Goal: Task Accomplishment & Management: Complete application form

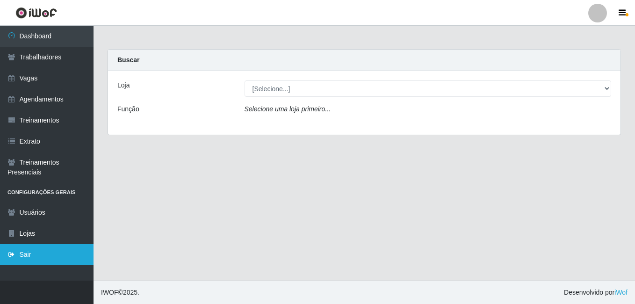
click at [32, 250] on link "Sair" at bounding box center [46, 254] width 93 height 21
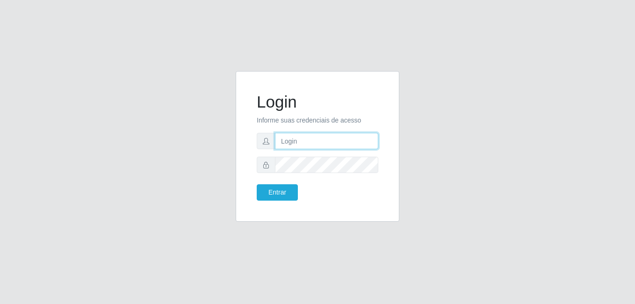
type input "larissa@B6"
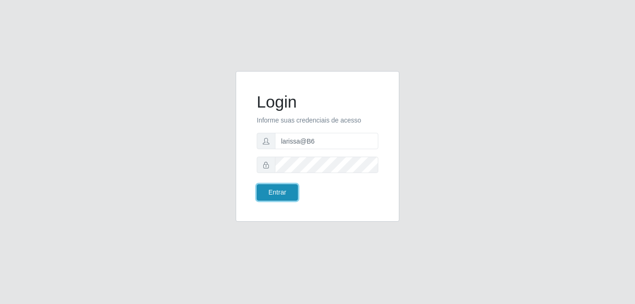
click at [275, 192] on button "Entrar" at bounding box center [277, 192] width 41 height 16
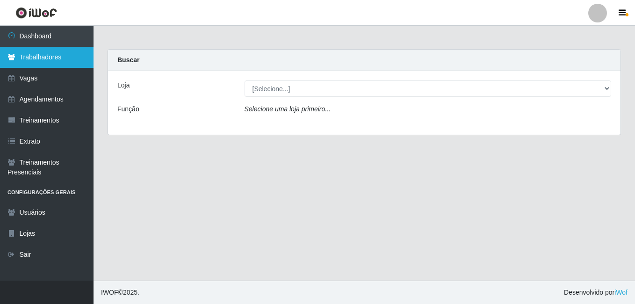
click at [47, 57] on link "Trabalhadores" at bounding box center [46, 57] width 93 height 21
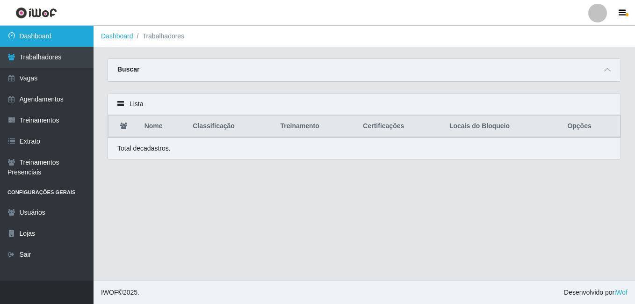
click at [39, 43] on link "Dashboard" at bounding box center [46, 36] width 93 height 21
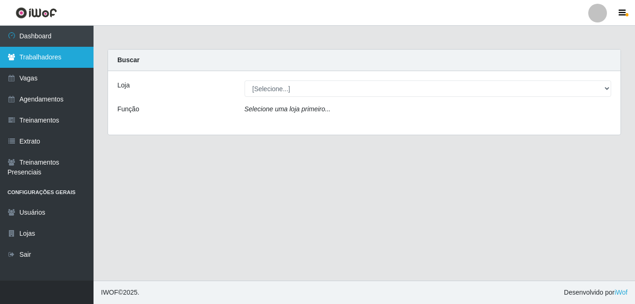
click at [41, 61] on link "Trabalhadores" at bounding box center [46, 57] width 93 height 21
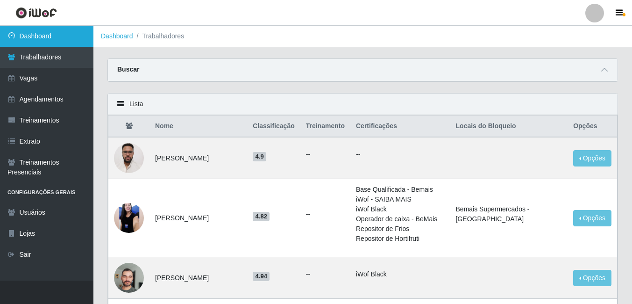
click at [30, 37] on link "Dashboard" at bounding box center [46, 36] width 93 height 21
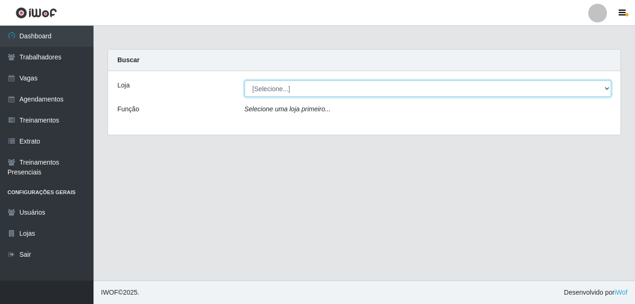
click at [247, 89] on select "[Selecione...] Bemais Supermercados - B6 Colibris" at bounding box center [427, 88] width 367 height 16
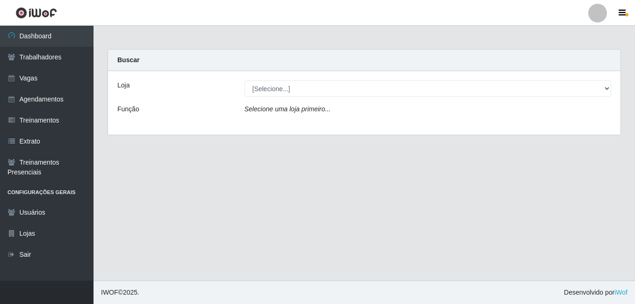
drag, startPoint x: 188, startPoint y: 170, endPoint x: 128, endPoint y: 158, distance: 61.4
click at [188, 170] on main "Carregando... Buscar Loja [Selecione...] Bemais Supermercados - B6 Colibris Fun…" at bounding box center [363, 153] width 541 height 255
click at [48, 83] on link "Vagas" at bounding box center [46, 78] width 93 height 21
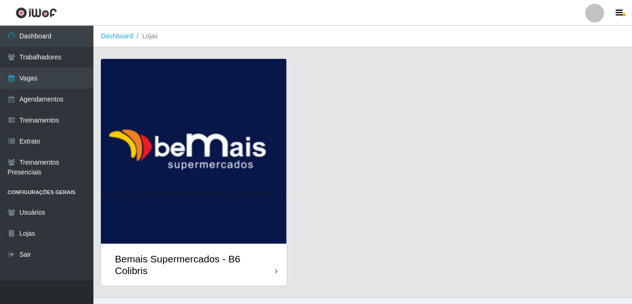
click at [187, 82] on img at bounding box center [194, 151] width 186 height 185
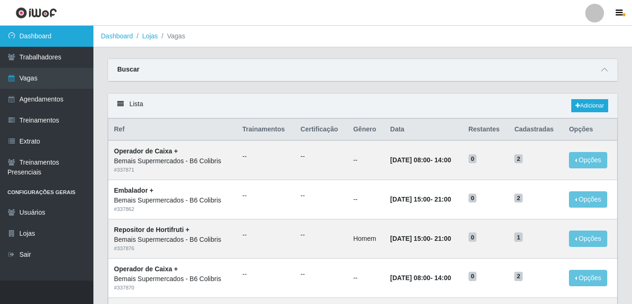
drag, startPoint x: 47, startPoint y: 35, endPoint x: 40, endPoint y: 34, distance: 7.0
click at [46, 34] on link "Dashboard" at bounding box center [46, 36] width 93 height 21
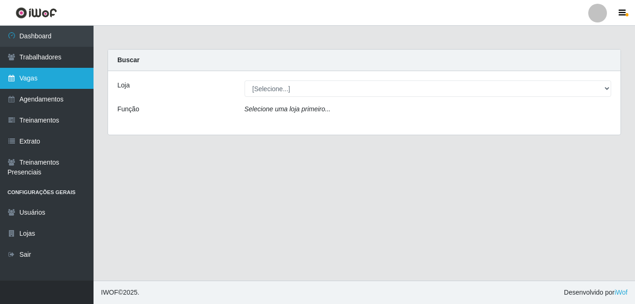
click at [53, 76] on link "Vagas" at bounding box center [46, 78] width 93 height 21
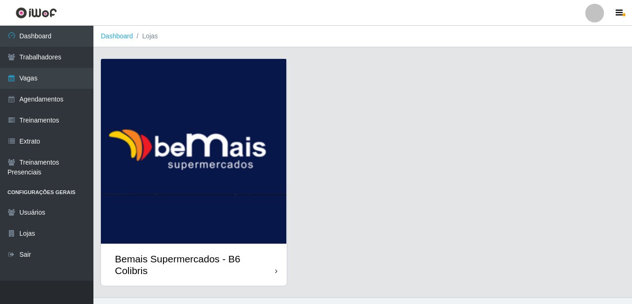
click at [154, 124] on img at bounding box center [194, 151] width 186 height 185
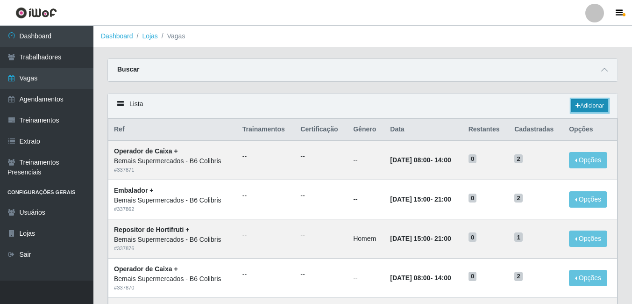
click at [577, 111] on link "Adicionar" at bounding box center [590, 105] width 37 height 13
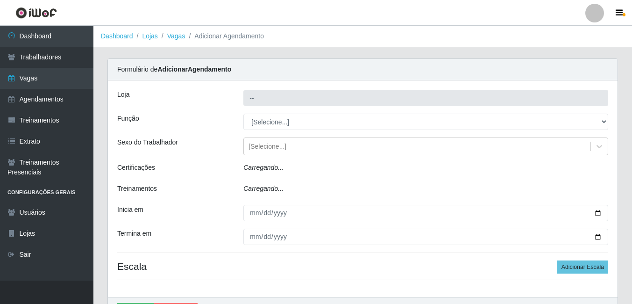
type input "Bemais Supermercados - B6 Colibris"
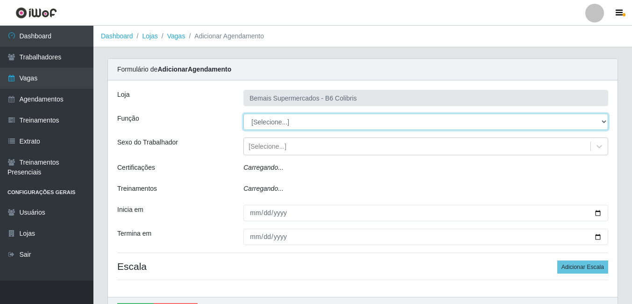
drag, startPoint x: 263, startPoint y: 122, endPoint x: 259, endPoint y: 131, distance: 9.8
click at [264, 122] on select "[Selecione...] ASG ASG + ASG ++ Balconista de Açougue Balconista de Açougue + B…" at bounding box center [425, 122] width 365 height 16
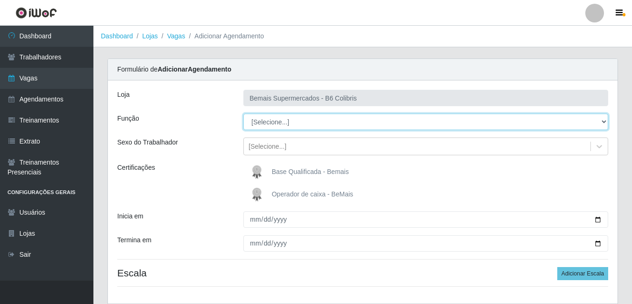
select select "70"
click at [243, 114] on select "[Selecione...] ASG ASG + ASG ++ Balconista de Açougue Balconista de Açougue + B…" at bounding box center [425, 122] width 365 height 16
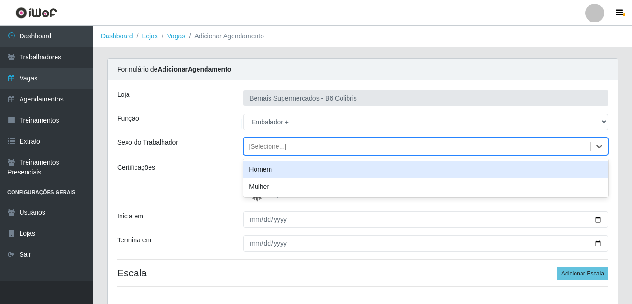
click at [276, 146] on div "[Selecione...]" at bounding box center [268, 147] width 38 height 10
click at [275, 146] on div "[Selecione...]" at bounding box center [268, 147] width 38 height 10
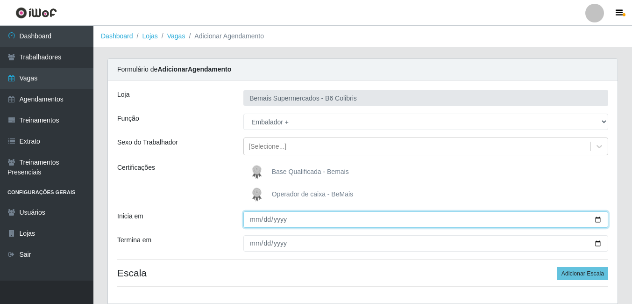
click at [256, 217] on input "Inicia em" at bounding box center [425, 219] width 365 height 16
type input "[DATE]"
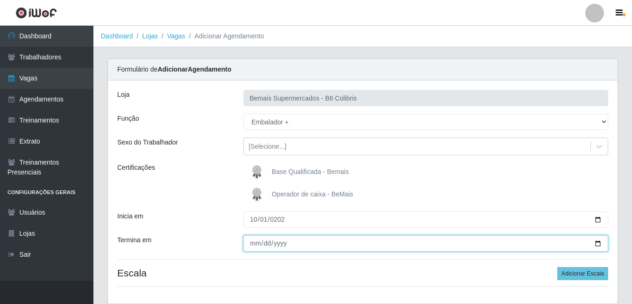
click at [254, 243] on input "Termina em" at bounding box center [425, 243] width 365 height 16
type input "[DATE]"
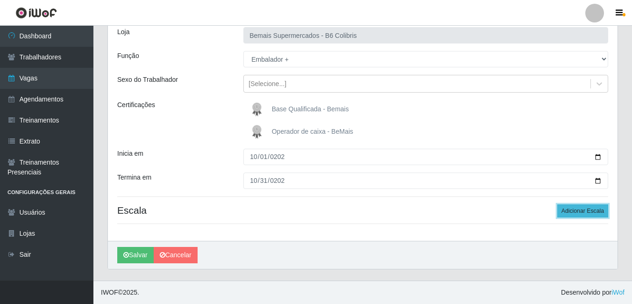
click at [589, 213] on button "Adicionar Escala" at bounding box center [583, 210] width 51 height 13
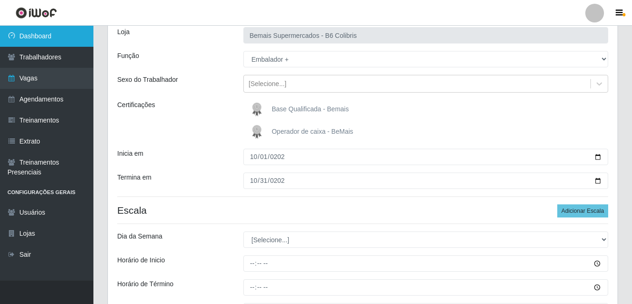
click at [53, 43] on link "Dashboard" at bounding box center [46, 36] width 93 height 21
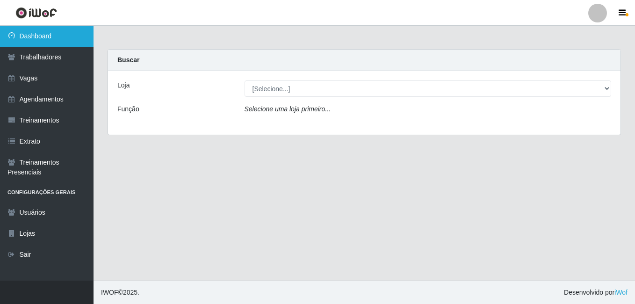
click at [30, 36] on link "Dashboard" at bounding box center [46, 36] width 93 height 21
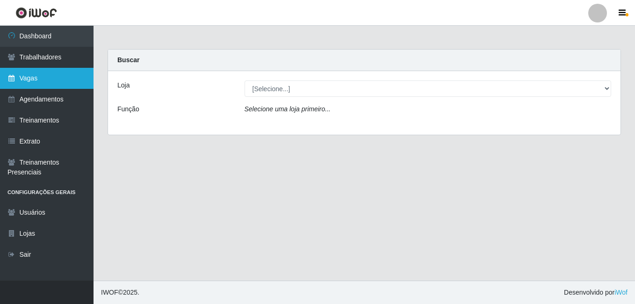
click at [43, 77] on link "Vagas" at bounding box center [46, 78] width 93 height 21
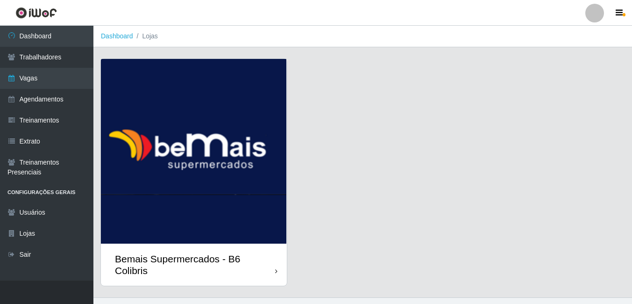
click at [141, 157] on img at bounding box center [194, 151] width 186 height 185
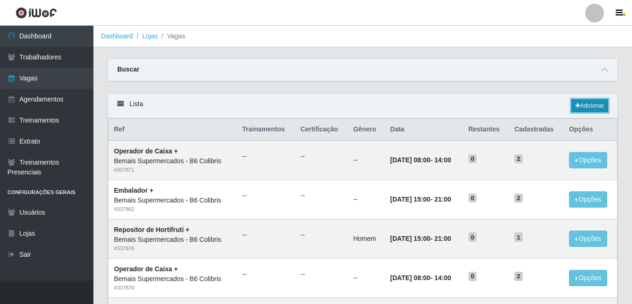
click at [588, 106] on link "Adicionar" at bounding box center [590, 105] width 37 height 13
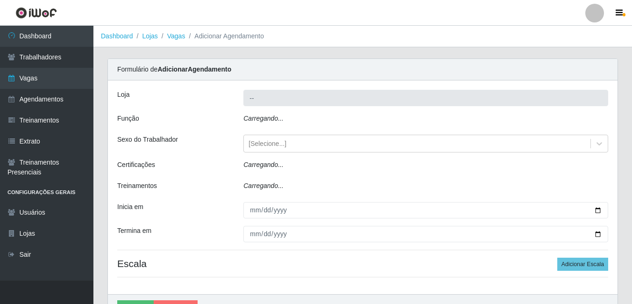
type input "Bemais Supermercados - B6 Colibris"
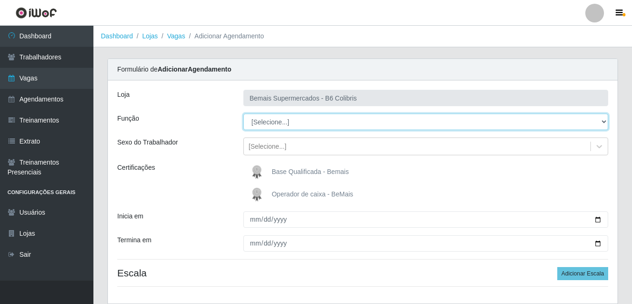
click at [265, 121] on select "[Selecione...] ASG ASG + ASG ++ Balconista de Açougue Balconista de Açougue + B…" at bounding box center [425, 122] width 365 height 16
select select "70"
click at [243, 114] on select "[Selecione...] ASG ASG + ASG ++ Balconista de Açougue Balconista de Açougue + B…" at bounding box center [425, 122] width 365 height 16
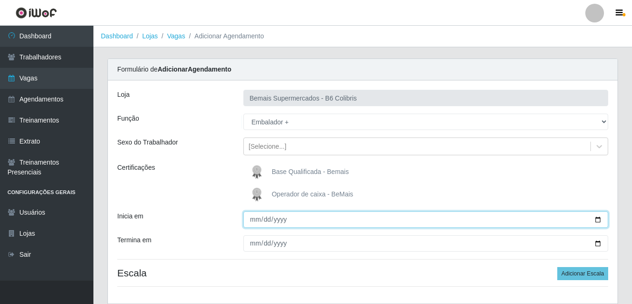
click at [254, 224] on input "Inicia em" at bounding box center [425, 219] width 365 height 16
type input "[DATE]"
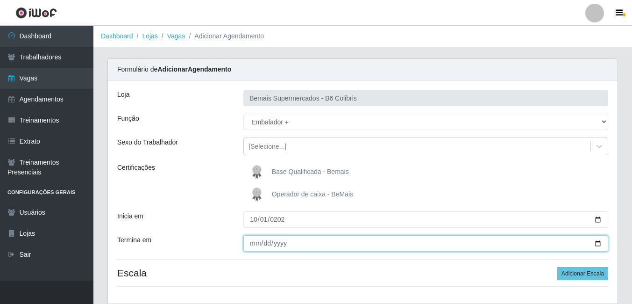
click at [256, 246] on input "Termina em" at bounding box center [425, 243] width 365 height 16
type input "[DATE]"
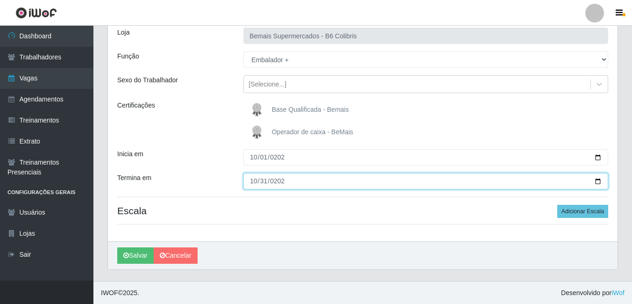
scroll to position [63, 0]
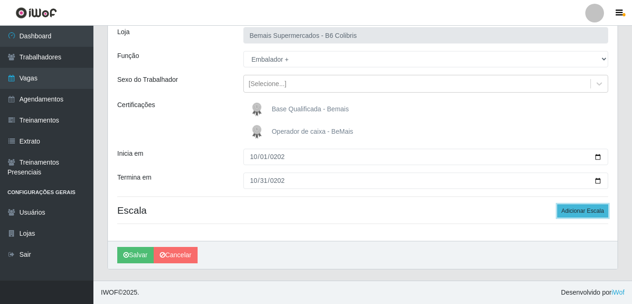
click at [583, 213] on button "Adicionar Escala" at bounding box center [583, 210] width 51 height 13
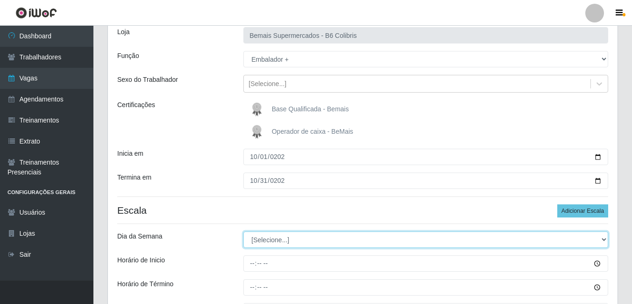
click at [258, 237] on select "[Selecione...] Segunda Terça Quarta Quinta Sexta Sábado Domingo" at bounding box center [425, 239] width 365 height 16
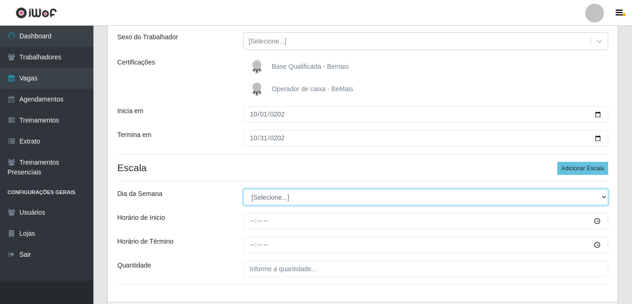
scroll to position [109, 0]
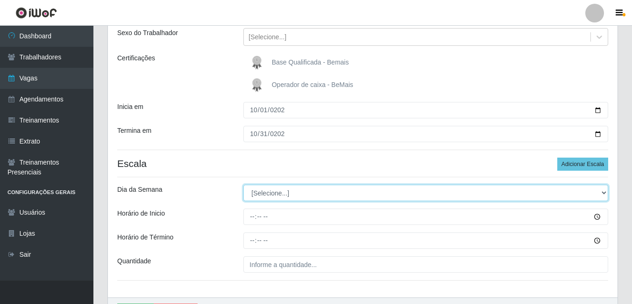
click at [266, 189] on select "[Selecione...] Segunda Terça Quarta Quinta Sexta Sábado Domingo" at bounding box center [425, 193] width 365 height 16
select select "6"
click at [243, 185] on select "[Selecione...] Segunda Terça Quarta Quinta Sexta Sábado Domingo" at bounding box center [425, 193] width 365 height 16
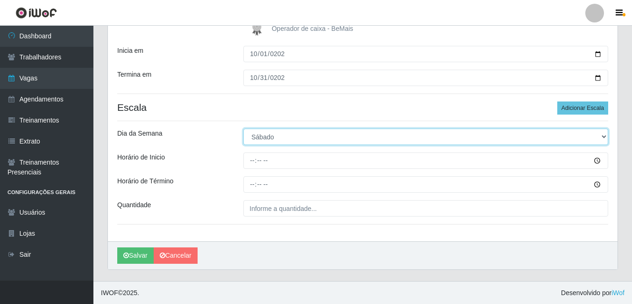
scroll to position [166, 0]
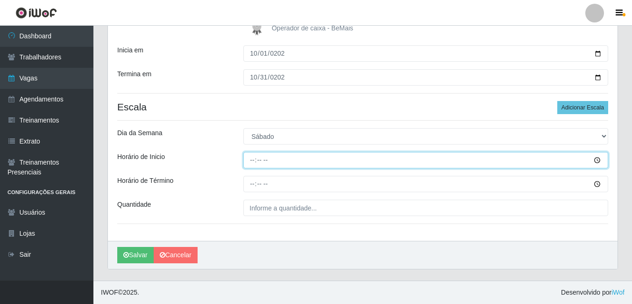
click at [250, 165] on input "Horário de Inicio" at bounding box center [425, 160] width 365 height 16
type input "15:00"
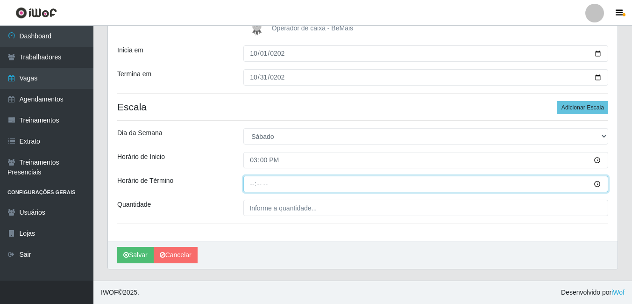
click at [250, 184] on input "Horário de Término" at bounding box center [425, 184] width 365 height 16
type input "21:00"
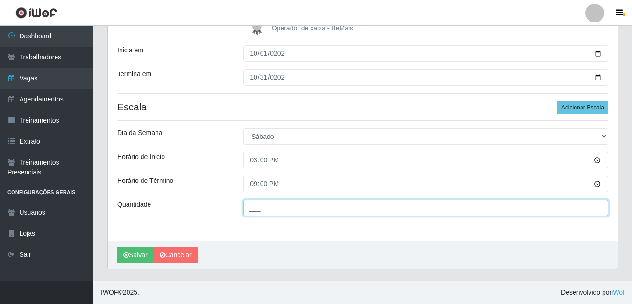
click at [274, 213] on input "___" at bounding box center [425, 208] width 365 height 16
type input "2__"
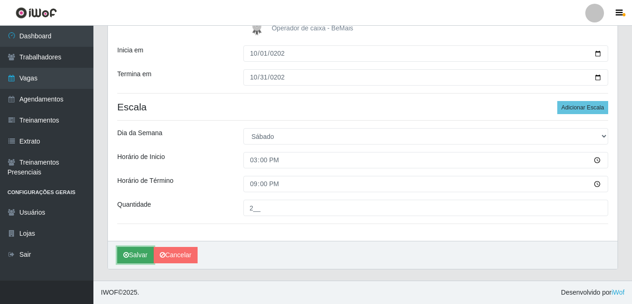
click at [123, 257] on icon "submit" at bounding box center [126, 254] width 6 height 7
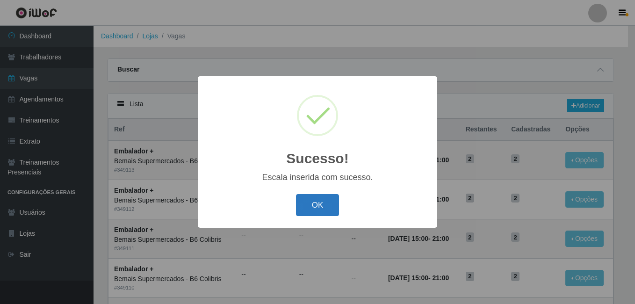
click at [331, 200] on button "OK" at bounding box center [317, 205] width 43 height 22
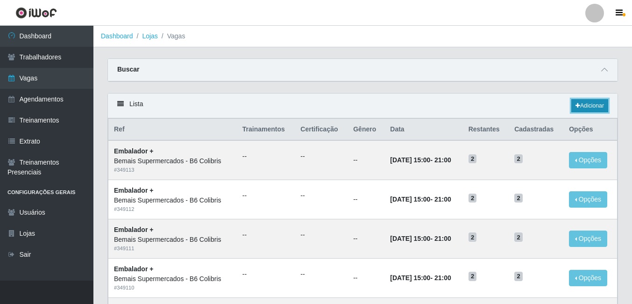
click at [593, 109] on link "Adicionar" at bounding box center [590, 105] width 37 height 13
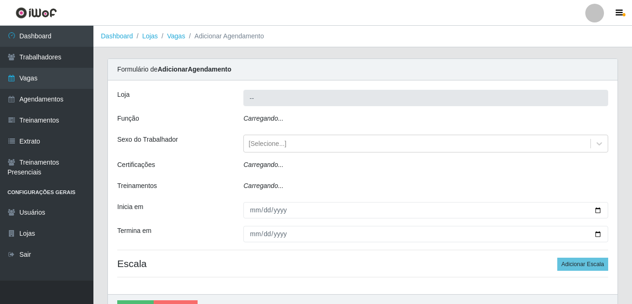
type input "Bemais Supermercados - B6 Colibris"
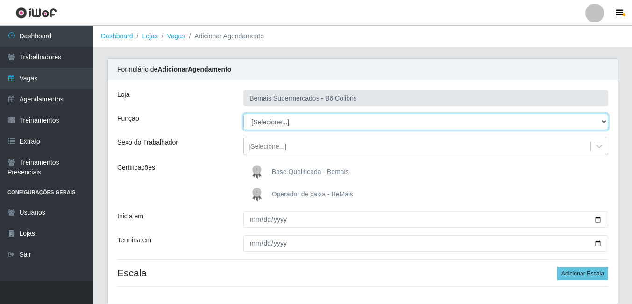
click at [263, 117] on select "[Selecione...] ASG ASG + ASG ++ Balconista de Açougue Balconista de Açougue + B…" at bounding box center [425, 122] width 365 height 16
select select "72"
click at [243, 114] on select "[Selecione...] ASG ASG + ASG ++ Balconista de Açougue Balconista de Açougue + B…" at bounding box center [425, 122] width 365 height 16
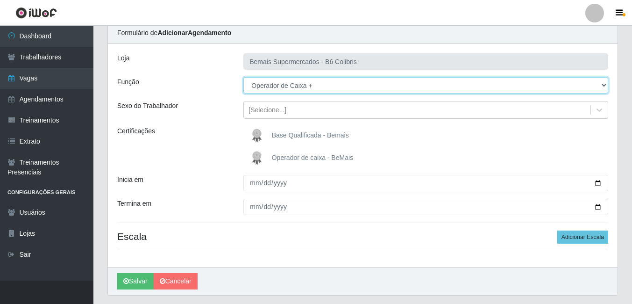
scroll to position [63, 0]
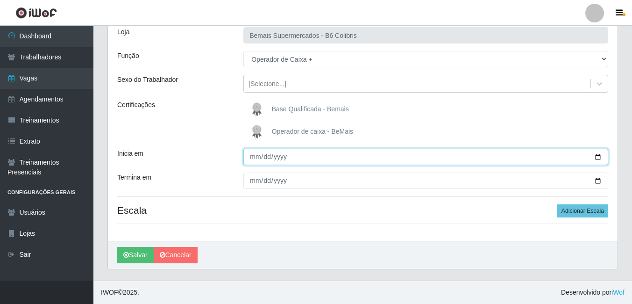
click at [252, 156] on input "Inicia em" at bounding box center [425, 157] width 365 height 16
type input "[DATE]"
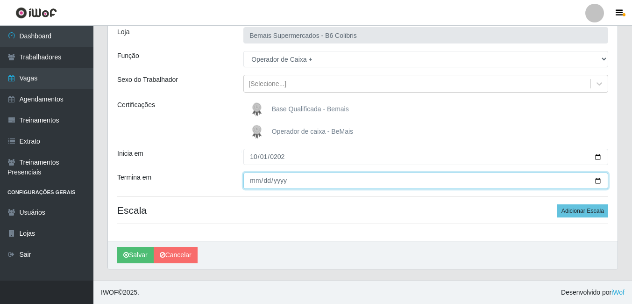
click at [258, 180] on input "Termina em" at bounding box center [425, 180] width 365 height 16
type input "[DATE]"
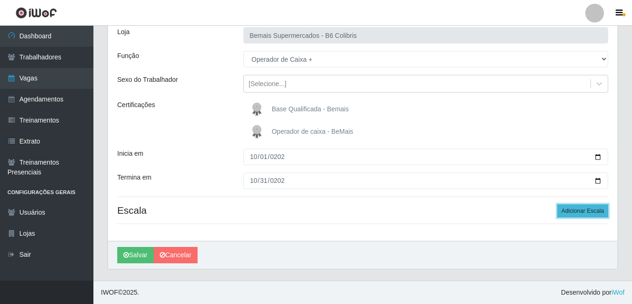
click at [587, 210] on button "Adicionar Escala" at bounding box center [583, 210] width 51 height 13
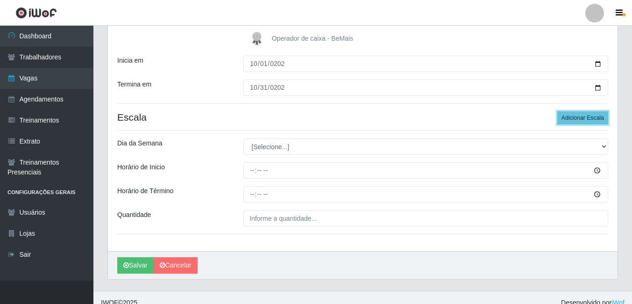
scroll to position [156, 0]
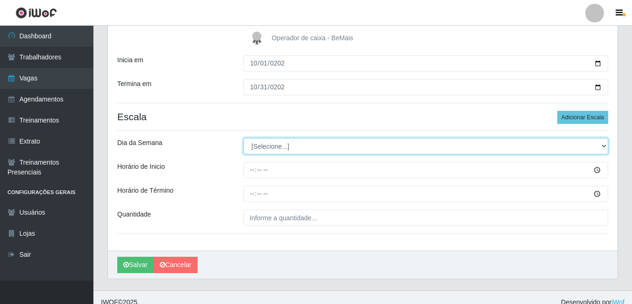
click at [258, 148] on select "[Selecione...] Segunda Terça Quarta Quinta Sexta Sábado Domingo" at bounding box center [425, 146] width 365 height 16
select select "0"
click at [243, 138] on select "[Selecione...] Segunda Terça Quarta Quinta Sexta Sábado Domingo" at bounding box center [425, 146] width 365 height 16
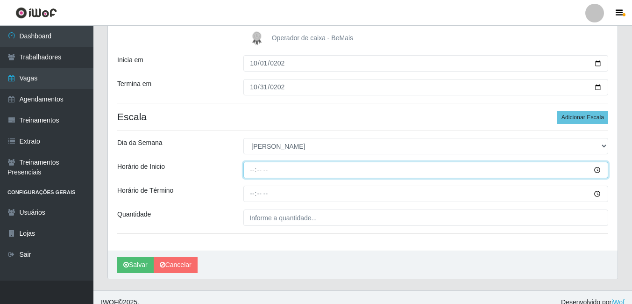
click at [252, 172] on input "Horário de Inicio" at bounding box center [425, 170] width 365 height 16
type input "08:00"
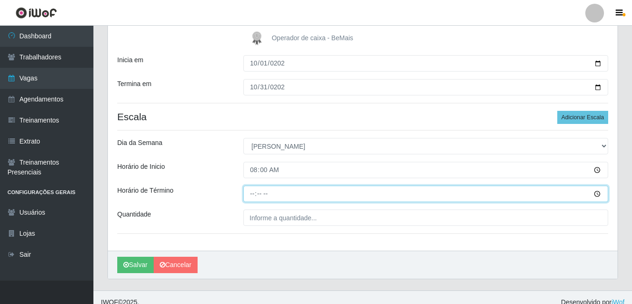
click at [249, 193] on input "Horário de Término" at bounding box center [425, 194] width 365 height 16
type input "14:00"
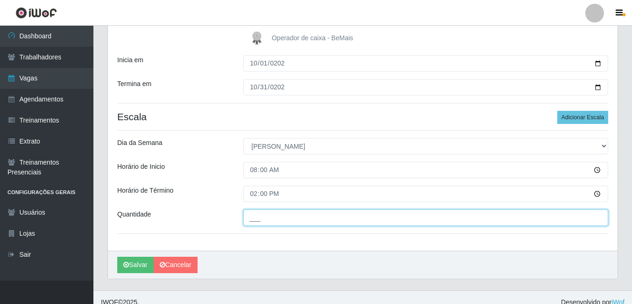
click at [259, 220] on input "___" at bounding box center [425, 217] width 365 height 16
type input "2__"
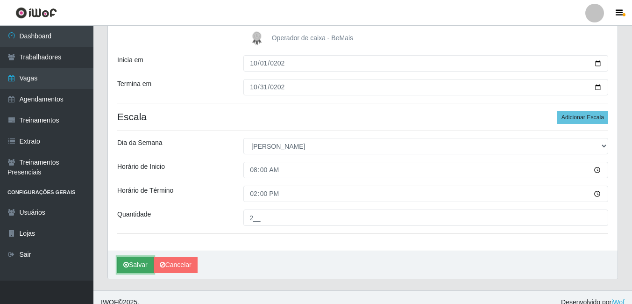
click at [142, 266] on button "Salvar" at bounding box center [135, 265] width 36 height 16
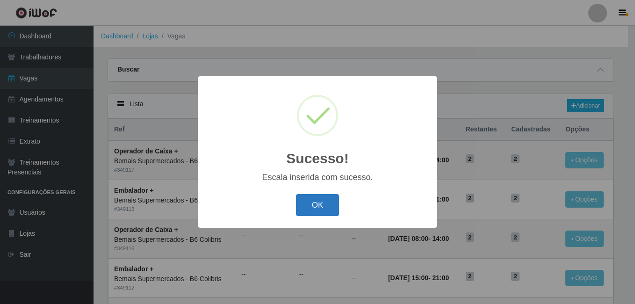
click at [303, 207] on button "OK" at bounding box center [317, 205] width 43 height 22
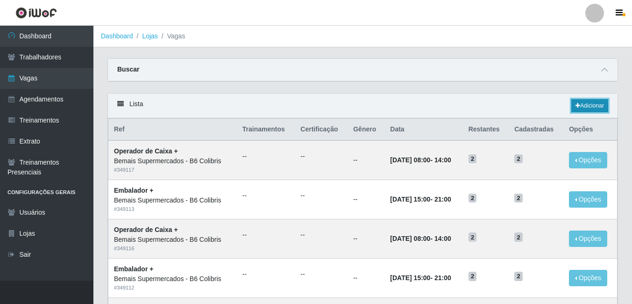
click at [585, 108] on link "Adicionar" at bounding box center [590, 105] width 37 height 13
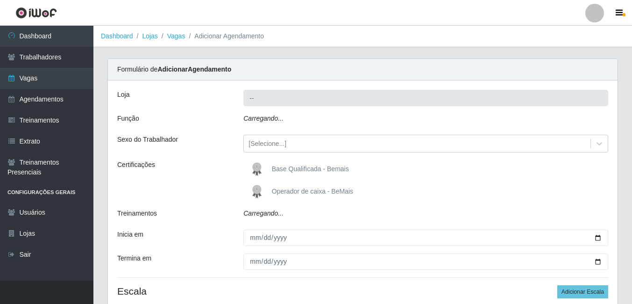
type input "Bemais Supermercados - B6 Colibris"
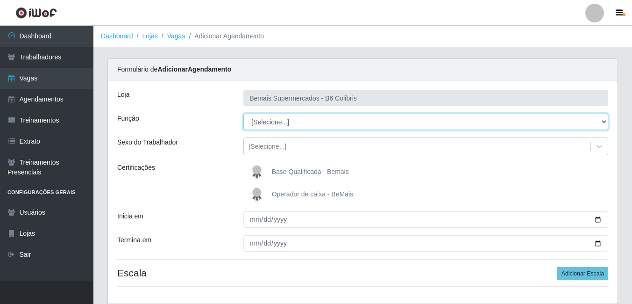
click at [260, 120] on select "[Selecione...] ASG ASG + ASG ++ Balconista de Açougue Balconista de Açougue + B…" at bounding box center [425, 122] width 365 height 16
select select "82"
click at [243, 114] on select "[Selecione...] ASG ASG + ASG ++ Balconista de Açougue Balconista de Açougue + B…" at bounding box center [425, 122] width 365 height 16
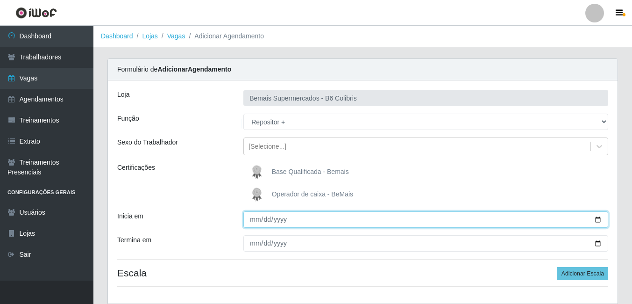
click at [253, 222] on input "Inicia em" at bounding box center [425, 219] width 365 height 16
type input "[DATE]"
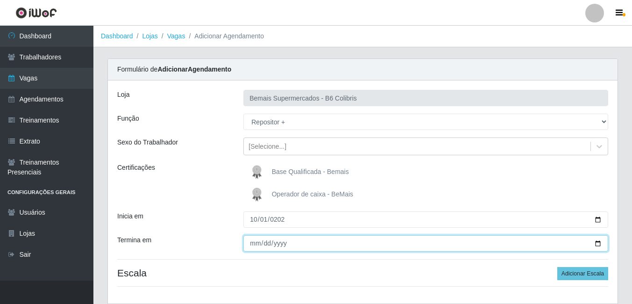
click at [253, 244] on input "Termina em" at bounding box center [425, 243] width 365 height 16
click at [266, 242] on input "0001-01-30" at bounding box center [425, 243] width 365 height 16
type input "[DATE]"
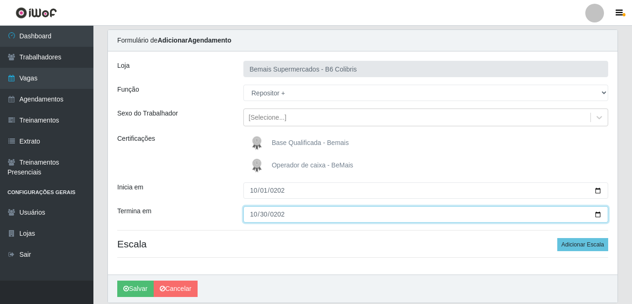
scroll to position [63, 0]
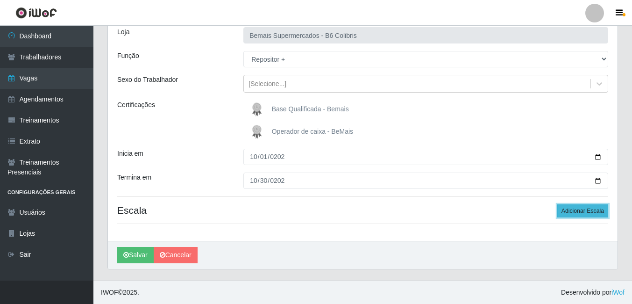
click at [580, 211] on button "Adicionar Escala" at bounding box center [583, 210] width 51 height 13
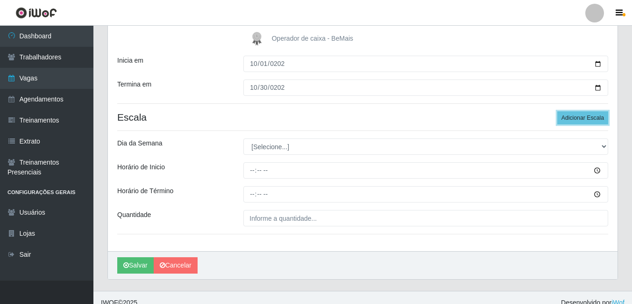
scroll to position [166, 0]
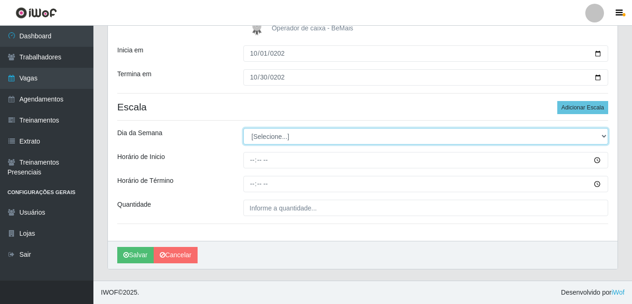
click at [267, 140] on select "[Selecione...] Segunda Terça Quarta Quinta Sexta Sábado Domingo" at bounding box center [425, 136] width 365 height 16
click at [243, 128] on select "[Selecione...] Segunda Terça Quarta Quinta Sexta Sábado Domingo" at bounding box center [425, 136] width 365 height 16
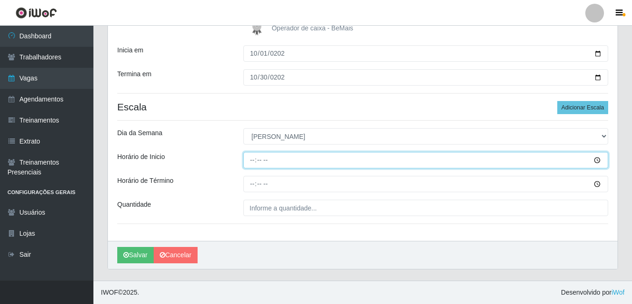
click at [249, 161] on input "Horário de Inicio" at bounding box center [425, 160] width 365 height 16
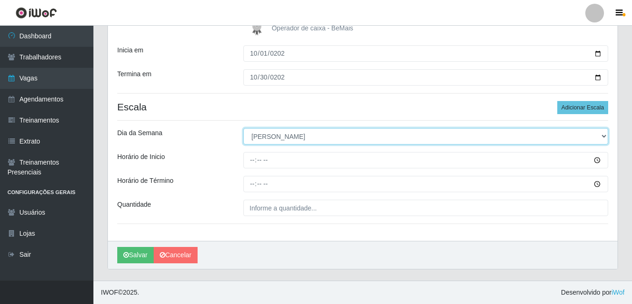
click at [259, 140] on select "[Selecione...] Segunda Terça Quarta Quinta Sexta Sábado Domingo" at bounding box center [425, 136] width 365 height 16
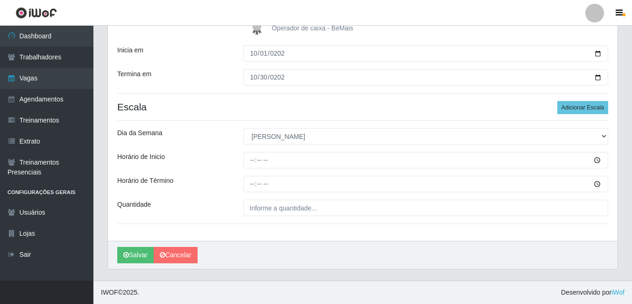
click at [222, 190] on div "Horário de Término" at bounding box center [173, 184] width 126 height 16
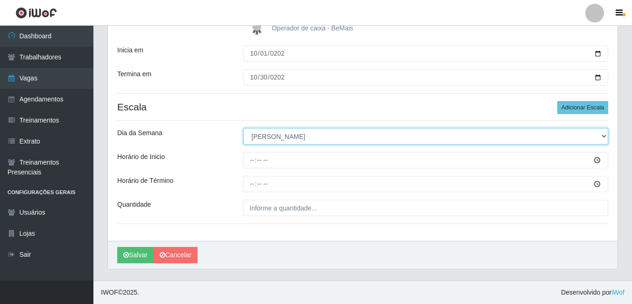
drag, startPoint x: 271, startPoint y: 138, endPoint x: 272, endPoint y: 145, distance: 7.5
click at [272, 138] on select "[Selecione...] Segunda Terça Quarta Quinta Sexta Sábado Domingo" at bounding box center [425, 136] width 365 height 16
select select "6"
click at [243, 128] on select "[Selecione...] Segunda Terça Quarta Quinta Sexta Sábado Domingo" at bounding box center [425, 136] width 365 height 16
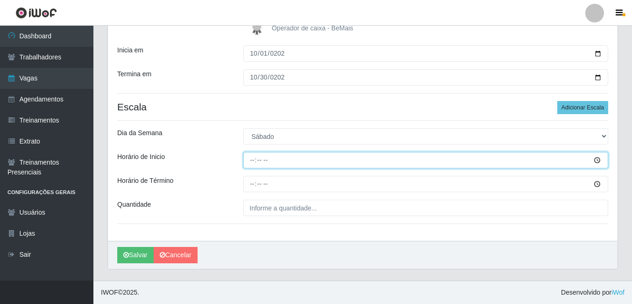
click at [252, 160] on input "Horário de Inicio" at bounding box center [425, 160] width 365 height 16
